Goal: Transaction & Acquisition: Purchase product/service

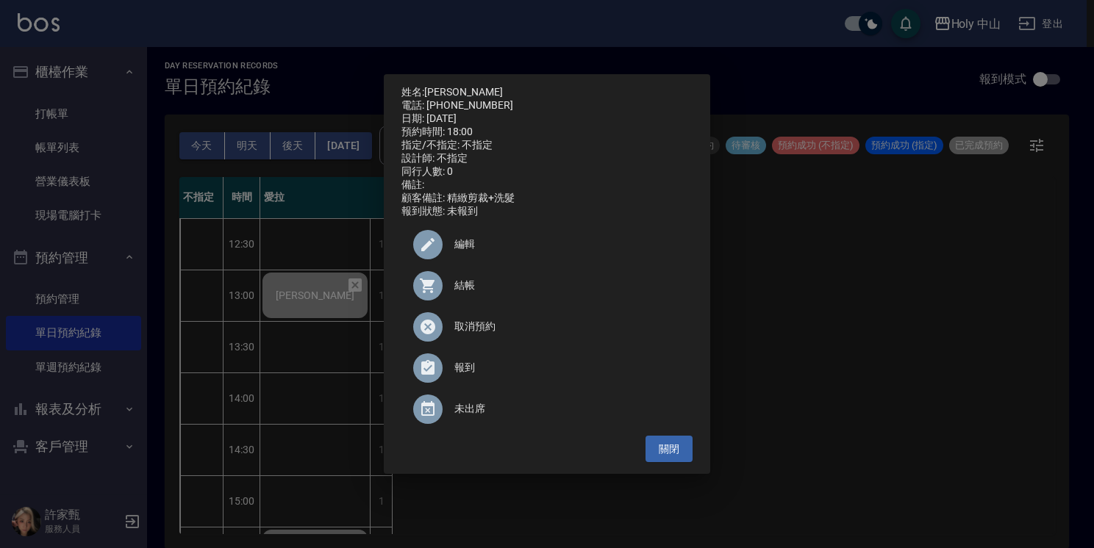
scroll to position [518, 0]
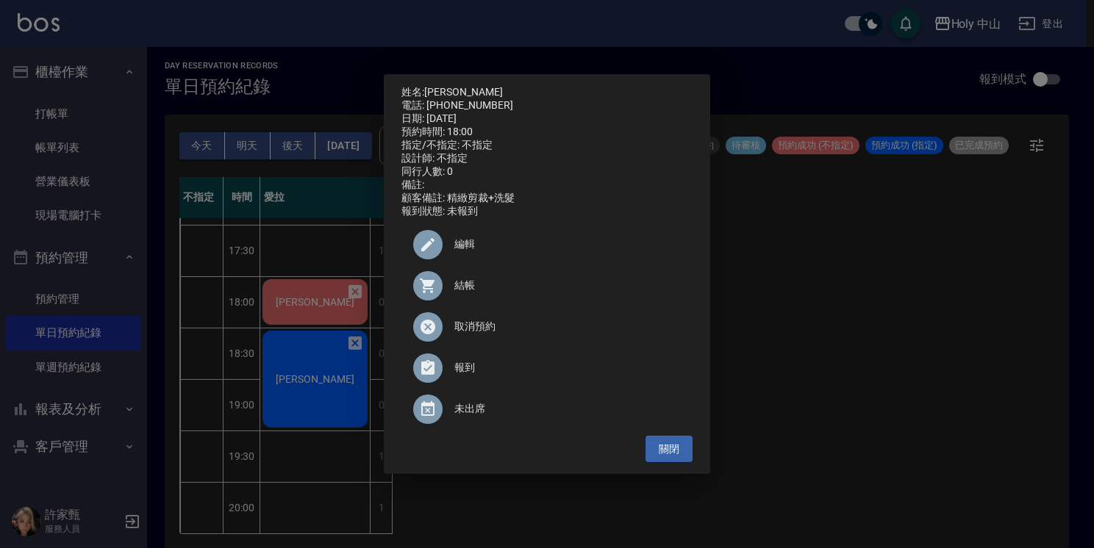
click at [456, 293] on span "結帳" at bounding box center [567, 285] width 226 height 15
click at [876, 333] on div "姓名: [PERSON_NAME] 電話: [PHONE_NUMBER] 日期: [DATE] 預約時間: 18:00 指定/不指定: 不指定 設計師: 不指…" at bounding box center [547, 274] width 1094 height 548
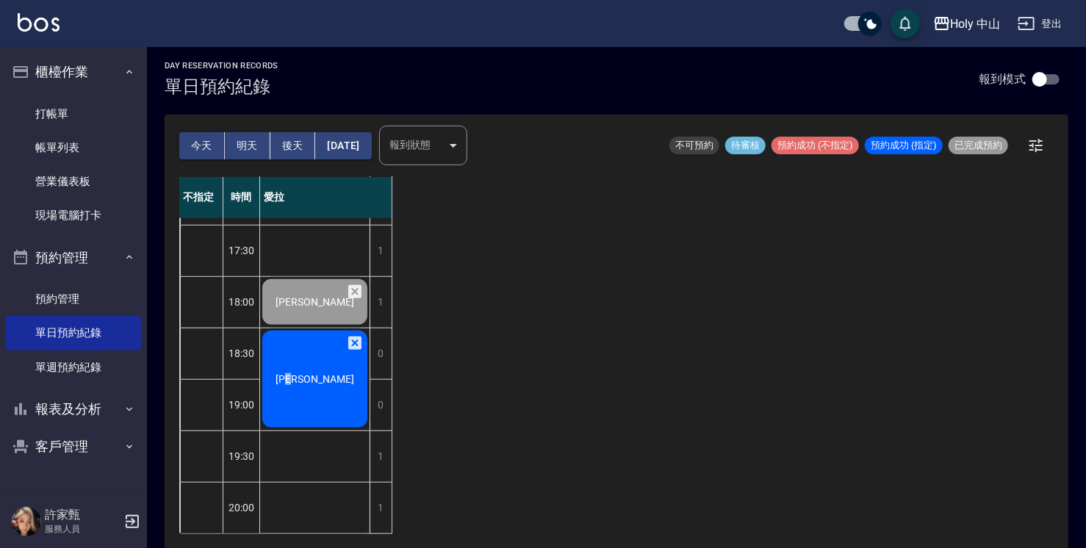
click at [324, 378] on div "[PERSON_NAME]" at bounding box center [315, 379] width 110 height 101
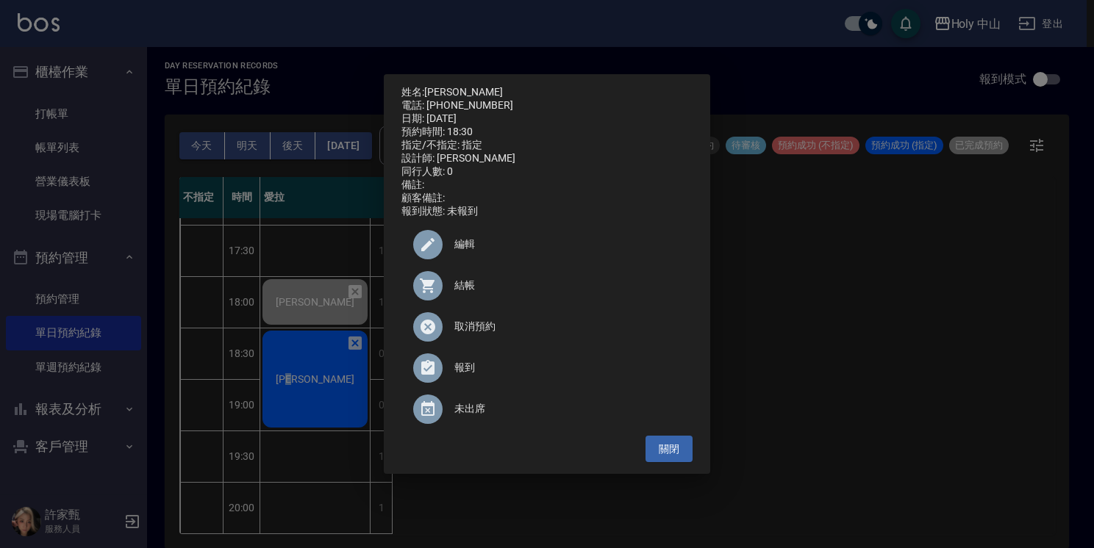
drag, startPoint x: 324, startPoint y: 378, endPoint x: 468, endPoint y: 298, distance: 164.8
click at [468, 293] on span "結帳" at bounding box center [567, 285] width 226 height 15
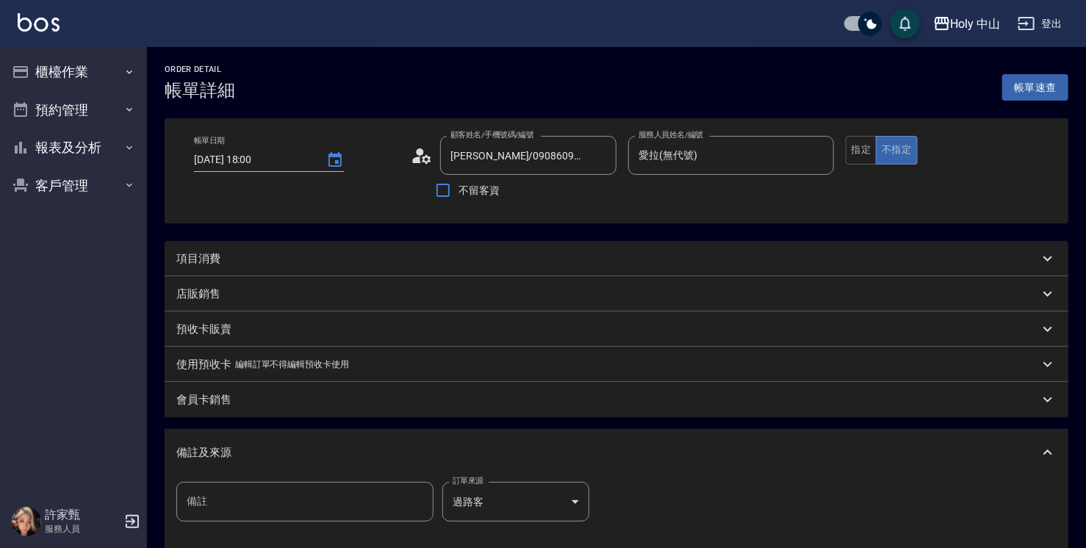
click at [286, 263] on div "項目消費" at bounding box center [607, 258] width 863 height 15
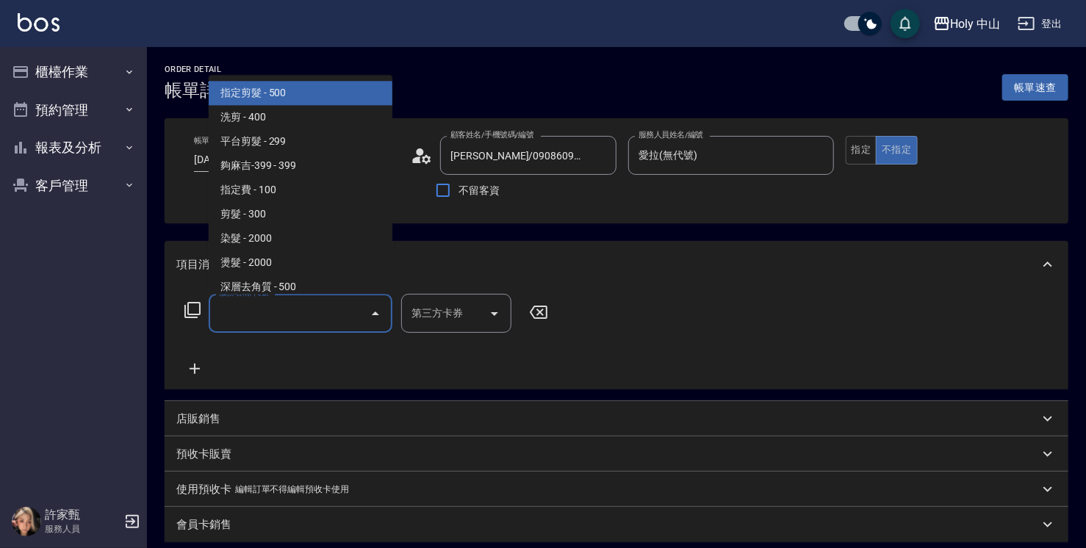
click at [291, 317] on input "服務名稱/代號" at bounding box center [289, 314] width 148 height 26
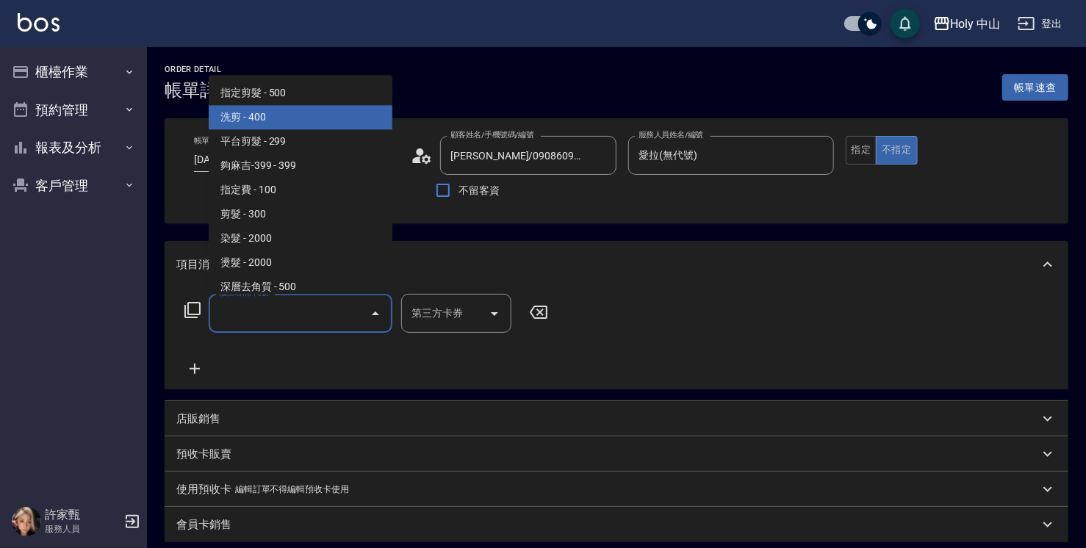
click at [286, 123] on span "洗剪 - 400" at bounding box center [301, 117] width 184 height 24
type input "洗剪(3)"
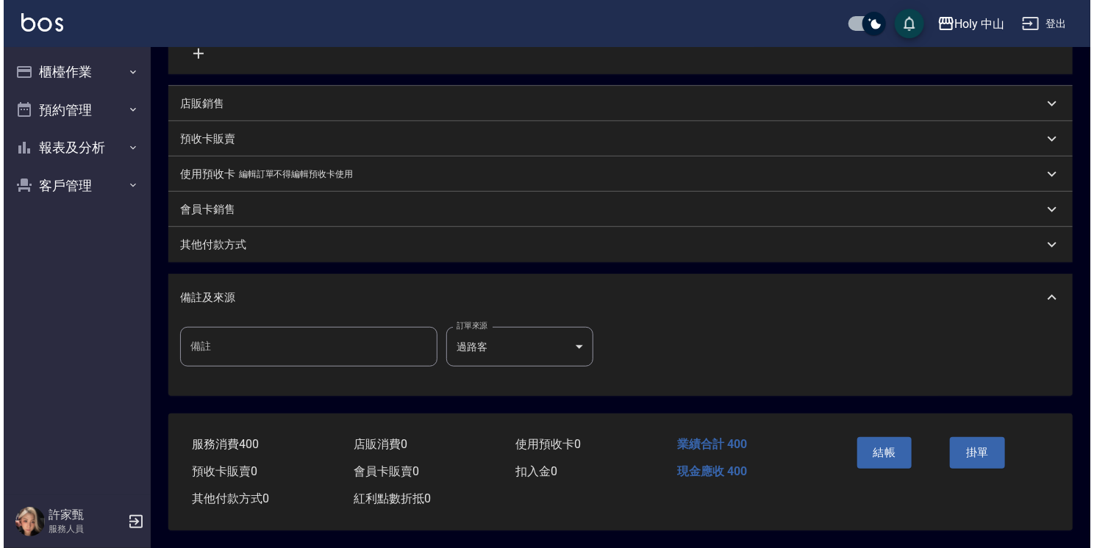
scroll to position [320, 0]
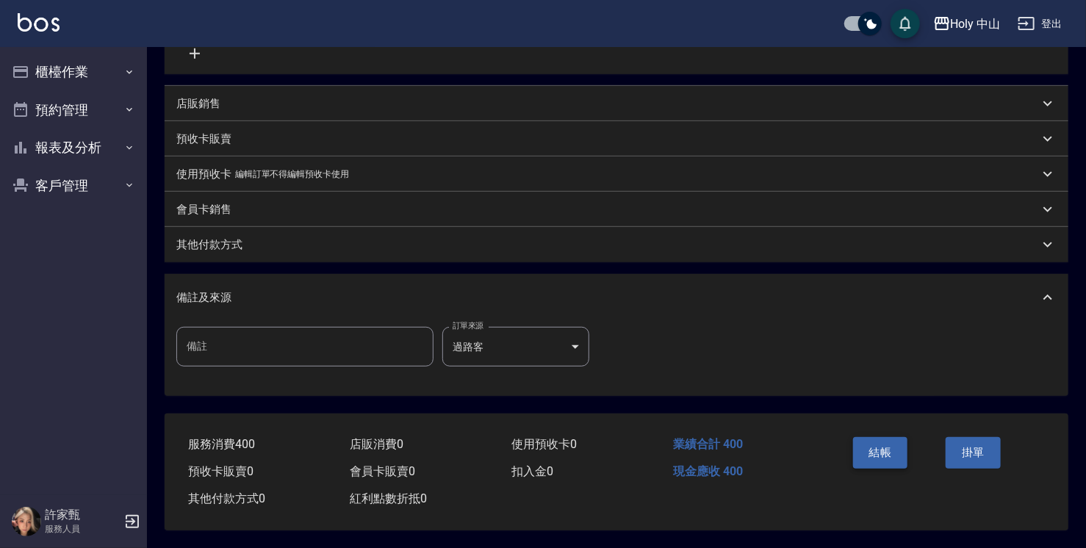
click at [885, 448] on button "結帳" at bounding box center [880, 452] width 55 height 31
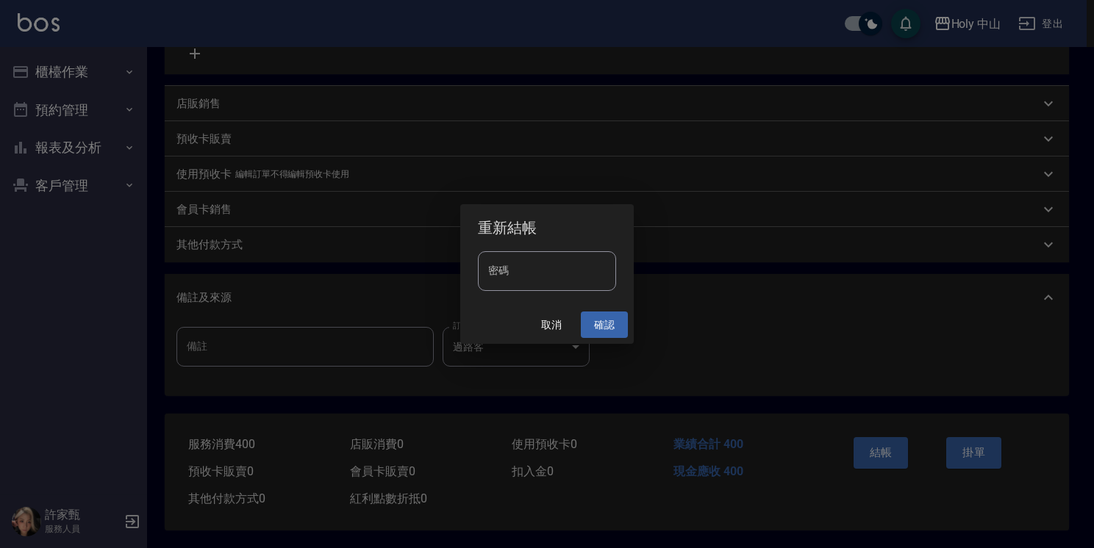
click at [611, 321] on button "確認" at bounding box center [604, 325] width 47 height 27
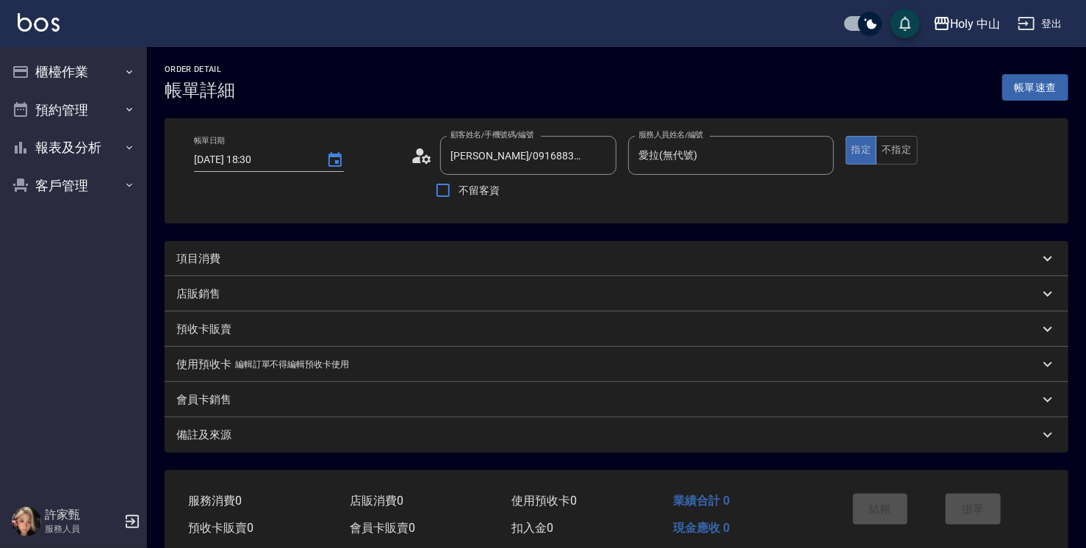
click at [338, 256] on div "項目消費" at bounding box center [607, 258] width 863 height 15
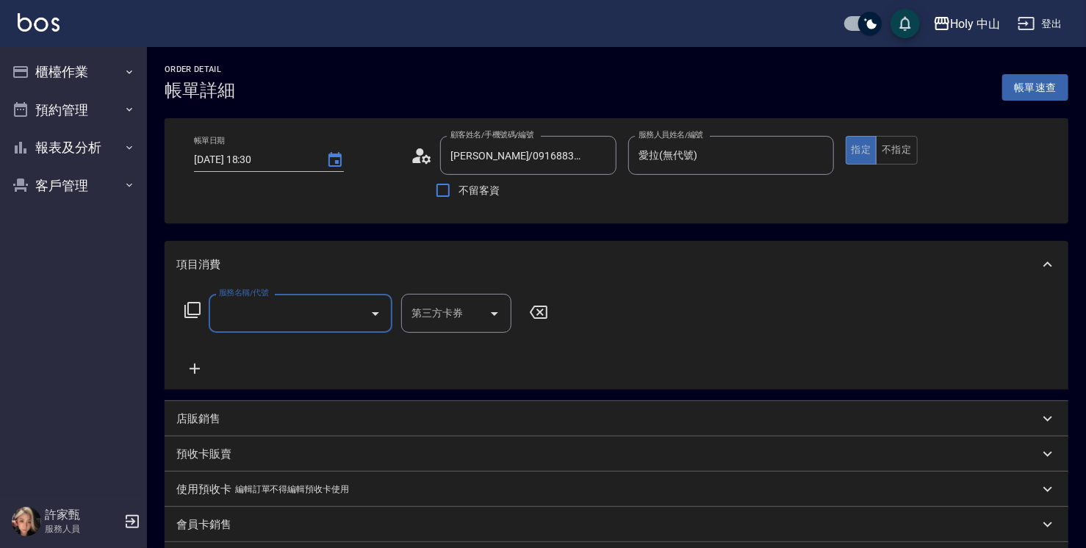
click at [310, 317] on input "服務名稱/代號" at bounding box center [289, 314] width 148 height 26
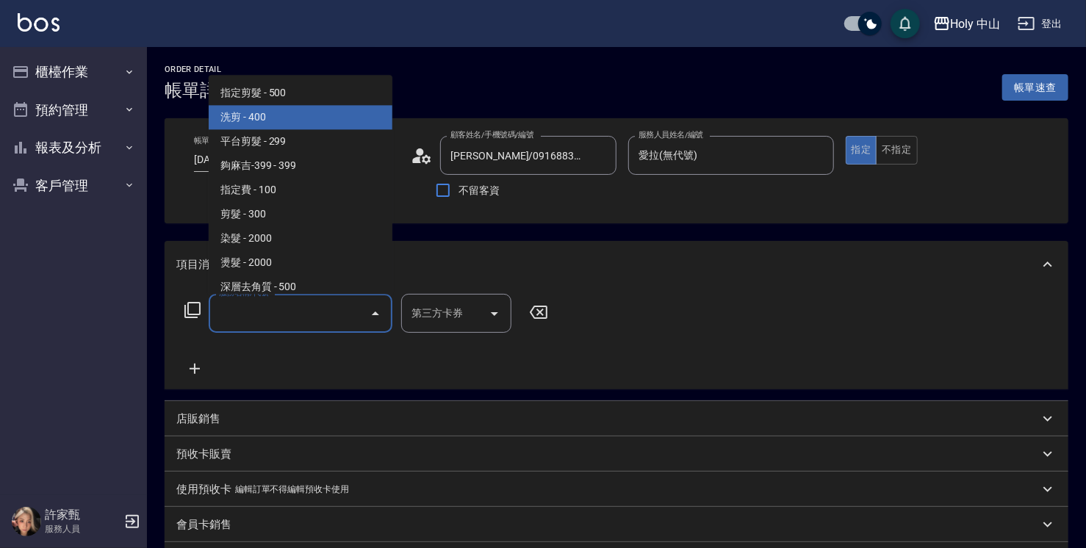
click at [285, 117] on span "洗剪 - 400" at bounding box center [301, 117] width 184 height 24
type input "洗剪(3)"
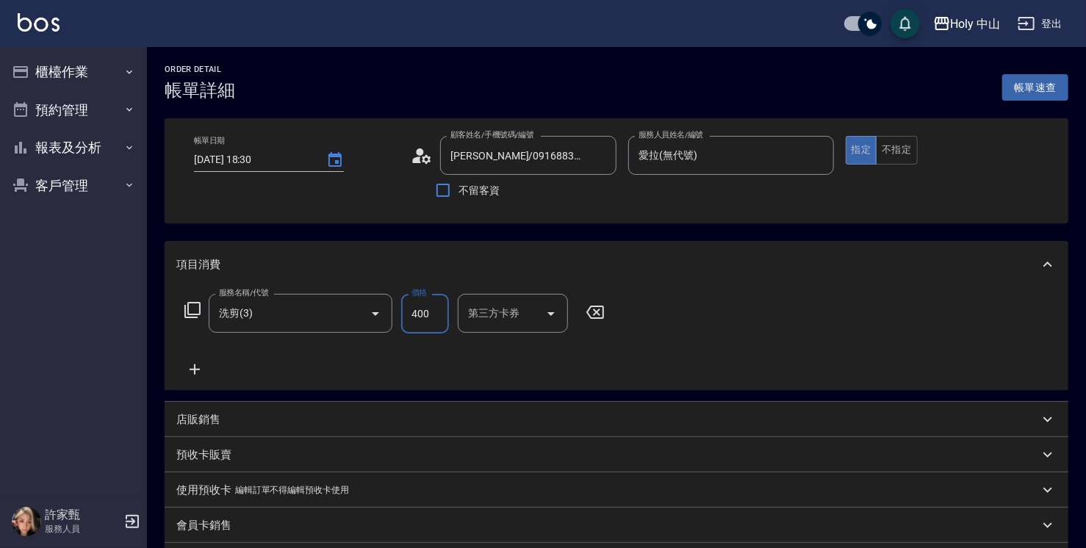
click at [437, 316] on input "400" at bounding box center [425, 314] width 48 height 40
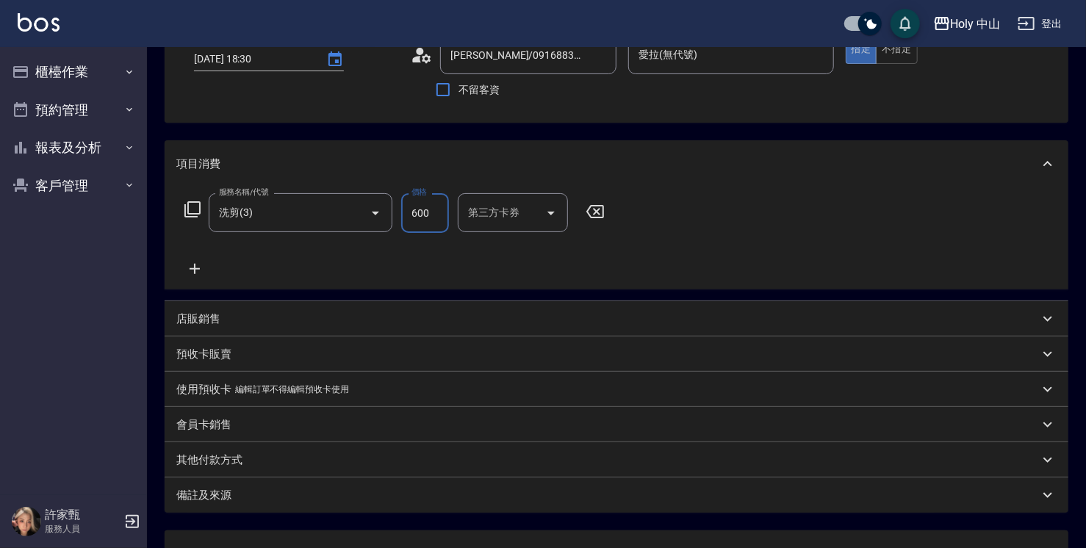
scroll to position [220, 0]
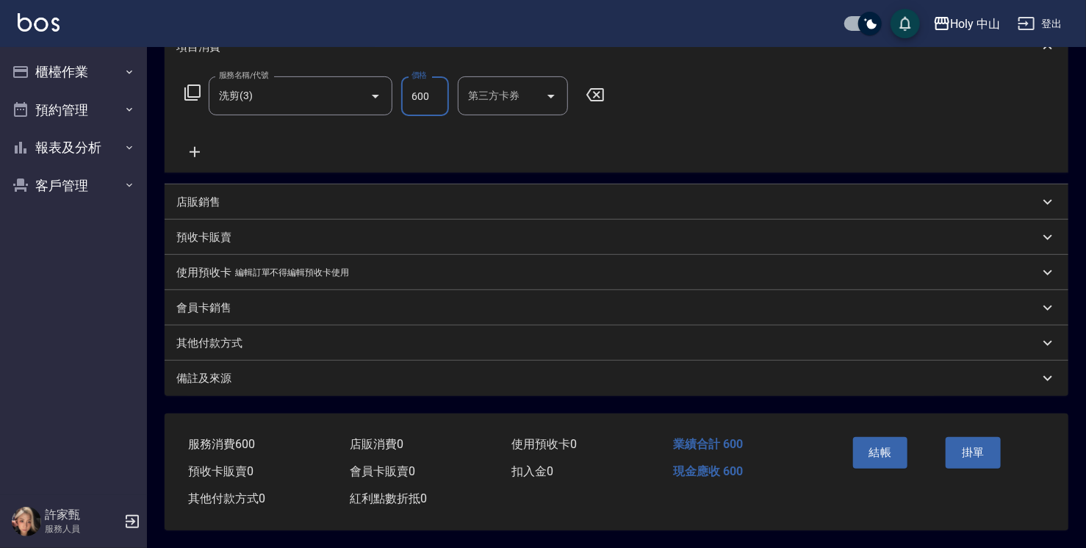
type input "600"
click at [534, 373] on div "備註及來源" at bounding box center [607, 378] width 863 height 15
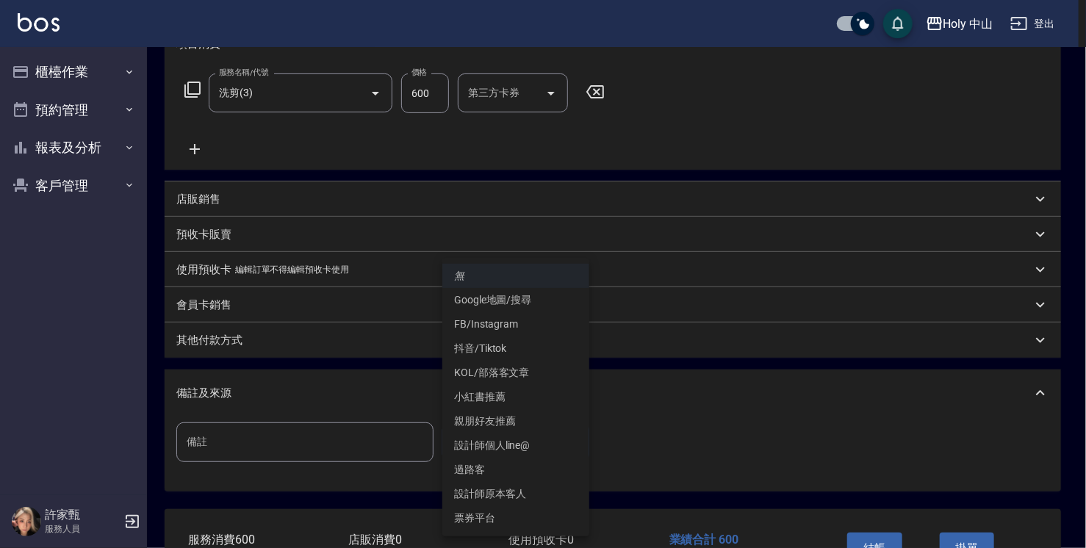
click at [510, 446] on body "Holy 中山 登出 櫃檯作業 打帳單 帳單列表 營業儀表板 現場電腦打卡 預約管理 預約管理 單日預約紀錄 單週預約紀錄 報表及分析 報表目錄 店家日報表 …" at bounding box center [543, 212] width 1086 height 864
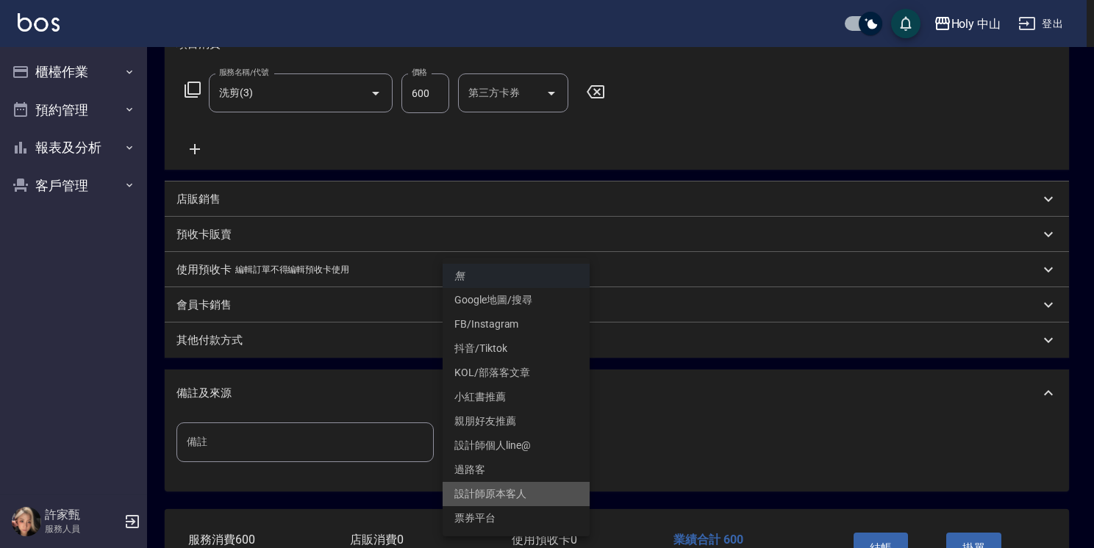
click at [518, 495] on li "設計師原本客人" at bounding box center [515, 494] width 147 height 24
type input "設計師原本客人"
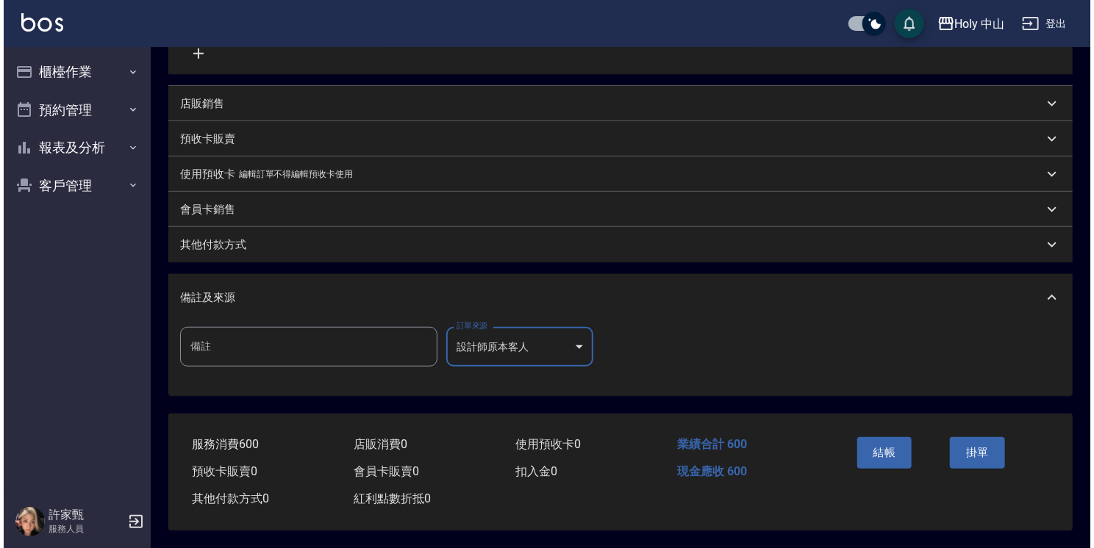
scroll to position [320, 0]
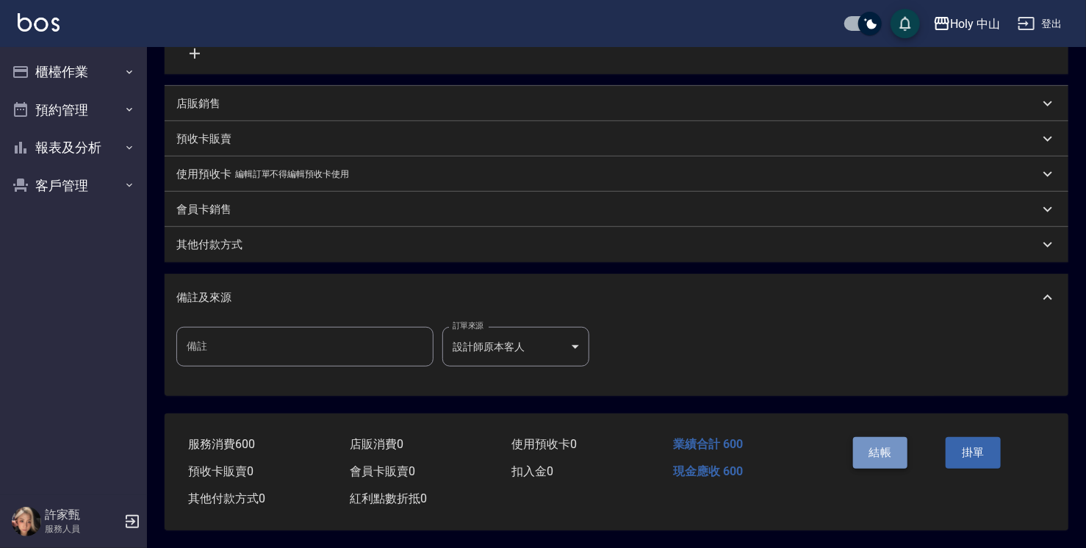
click at [878, 447] on button "結帳" at bounding box center [880, 452] width 55 height 31
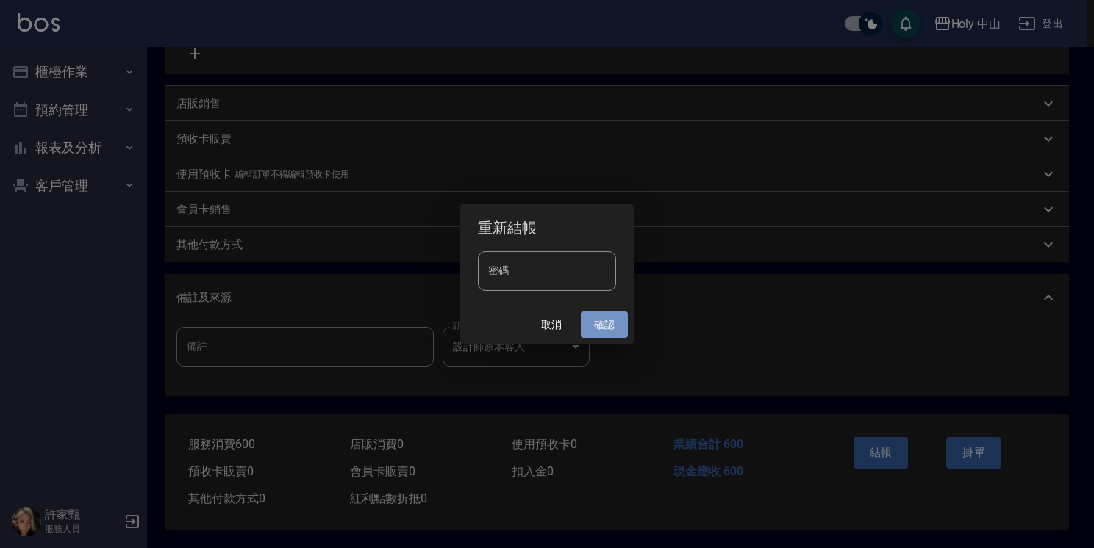
click at [606, 332] on button "確認" at bounding box center [604, 325] width 47 height 27
